Goal: Task Accomplishment & Management: Manage account settings

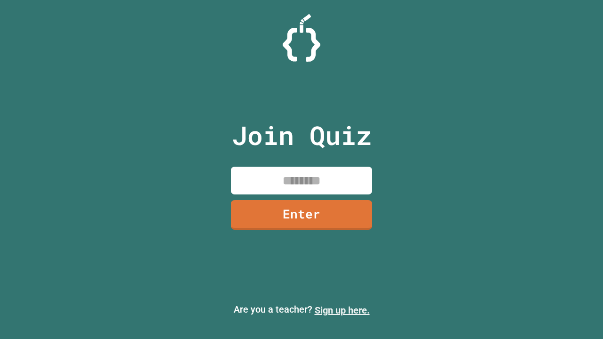
click at [342, 310] on link "Sign up here." at bounding box center [342, 310] width 55 height 11
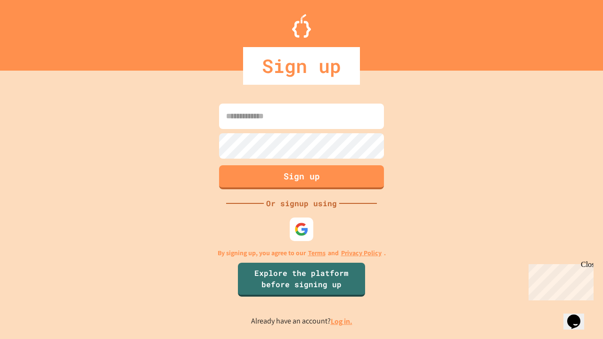
click at [342, 321] on link "Log in." at bounding box center [342, 322] width 22 height 10
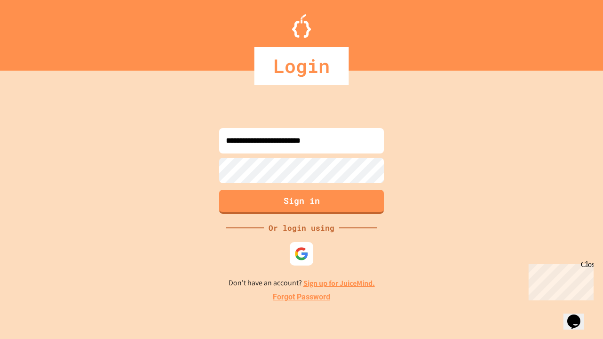
type input "**********"
